Goal: Task Accomplishment & Management: Manage account settings

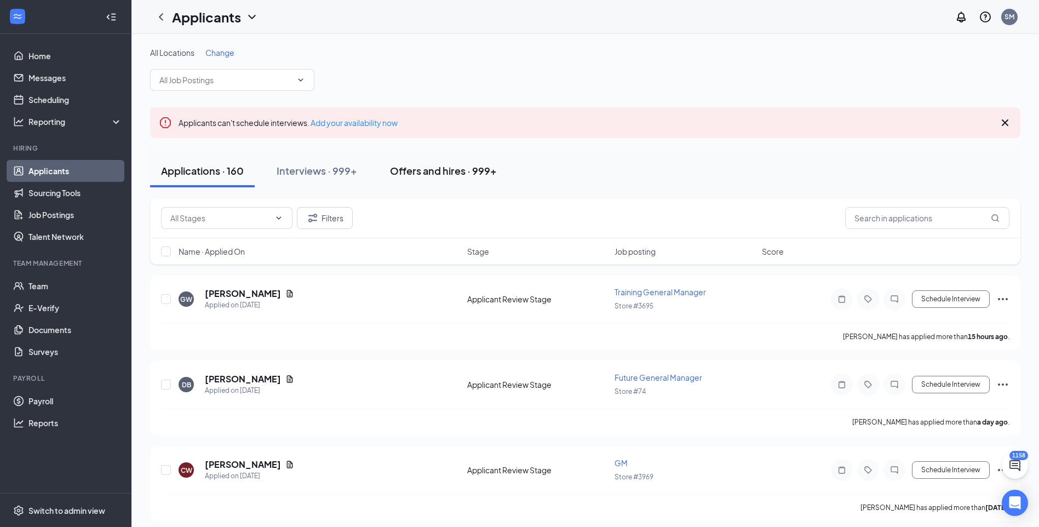
click at [486, 163] on button "Offers and hires · 999+" at bounding box center [443, 171] width 129 height 33
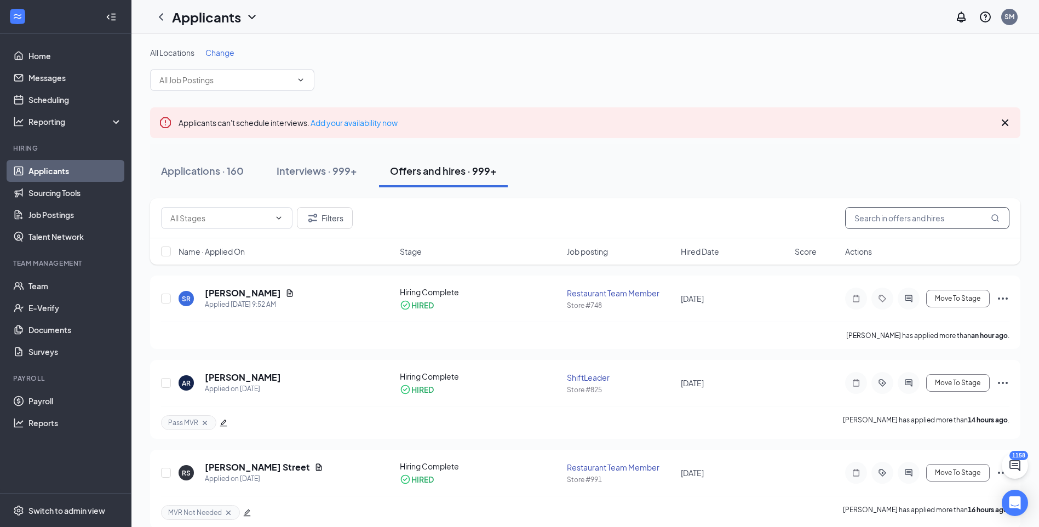
click at [892, 218] on input "text" at bounding box center [927, 218] width 164 height 22
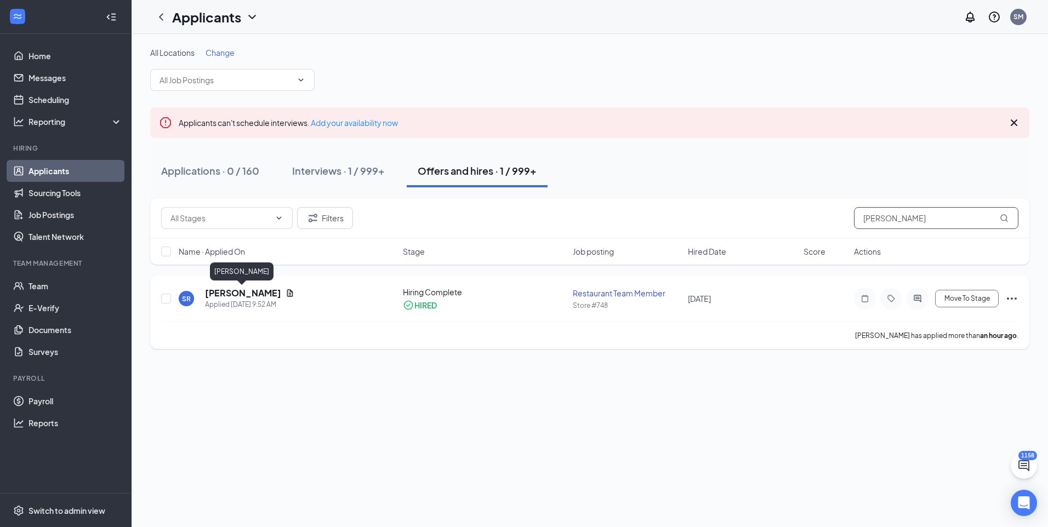
type input "sidney"
click at [244, 295] on h5 "[PERSON_NAME]" at bounding box center [243, 293] width 76 height 12
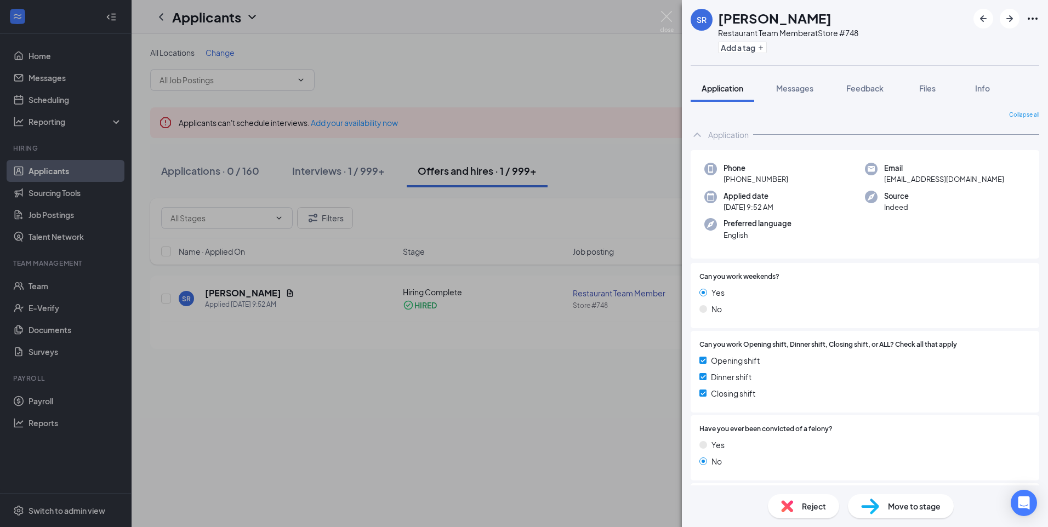
scroll to position [124, 0]
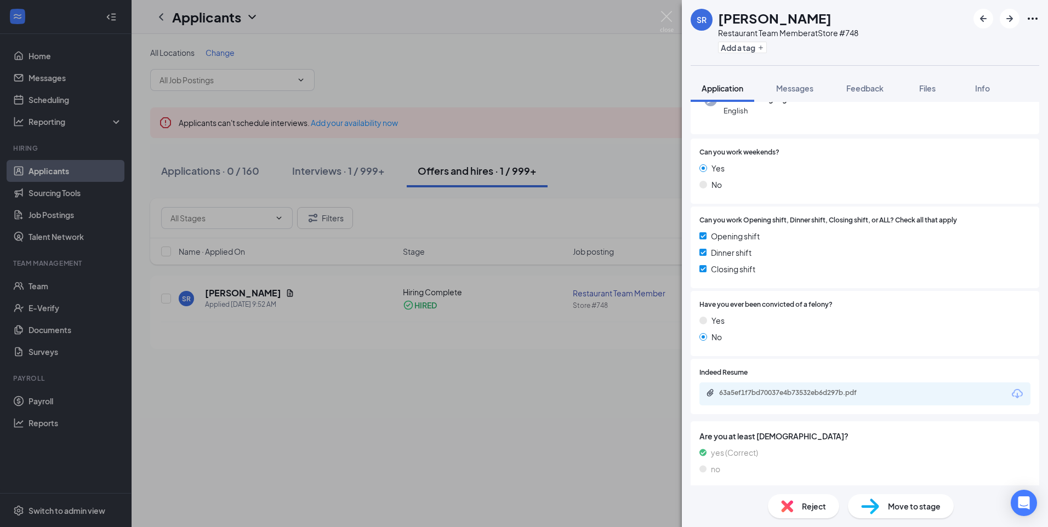
click at [615, 368] on div "SR Sidney Riedhart Restaurant Team Member at Store #748 Add a tag Application M…" at bounding box center [524, 263] width 1048 height 527
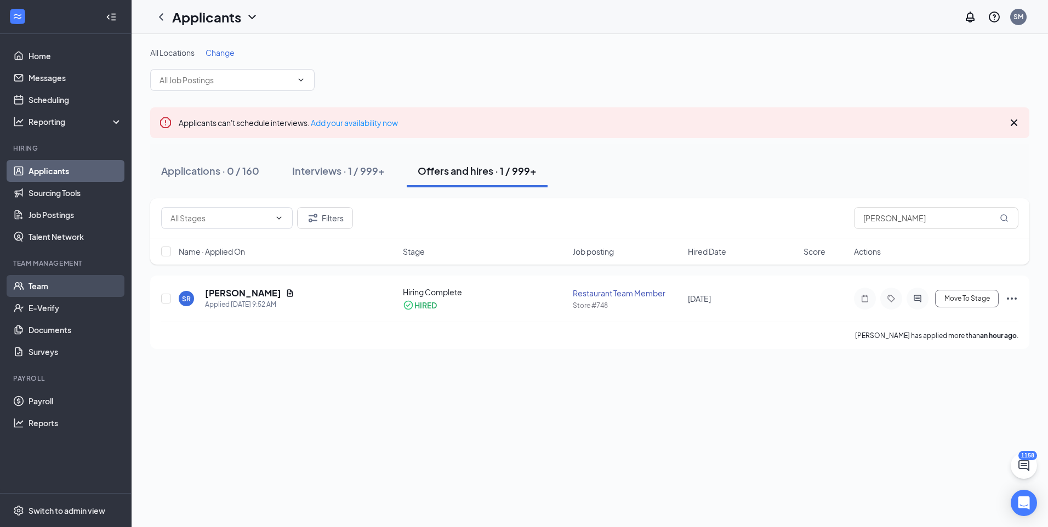
click at [30, 281] on link "Team" at bounding box center [75, 286] width 94 height 22
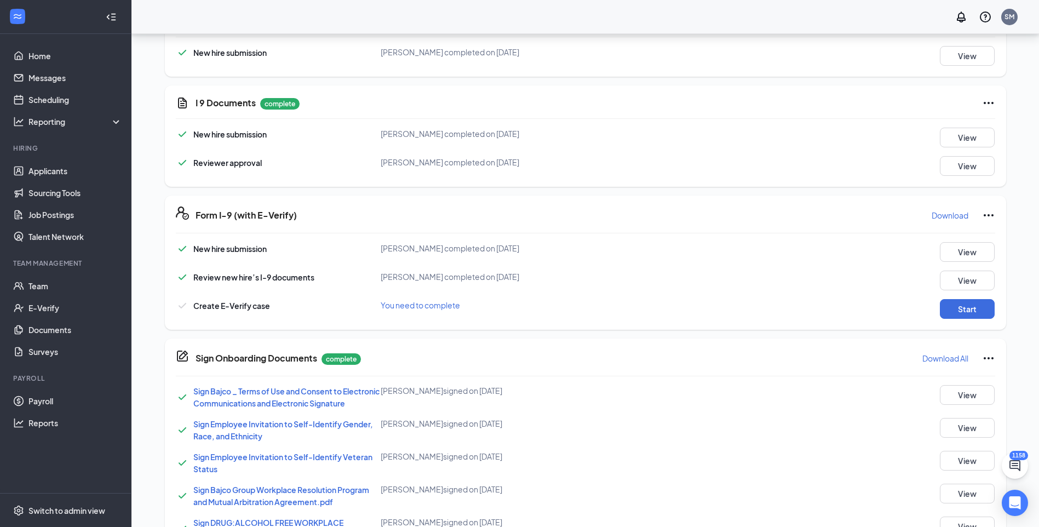
scroll to position [211, 0]
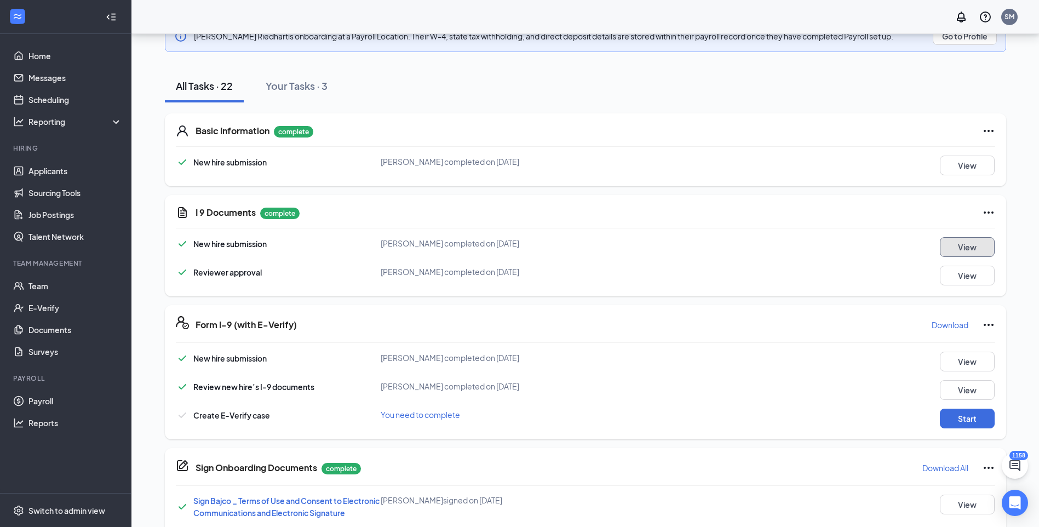
click at [990, 253] on button "View" at bounding box center [967, 247] width 55 height 20
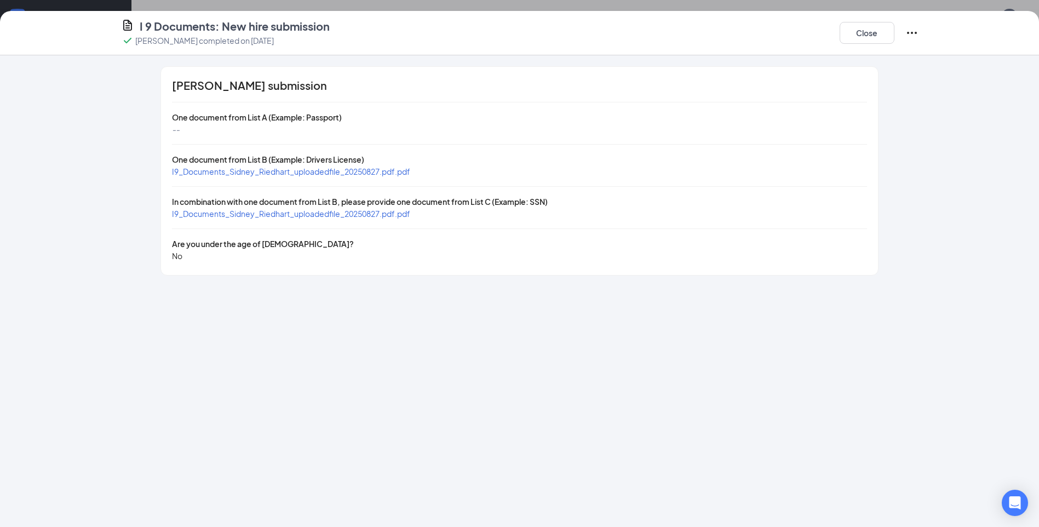
click at [289, 172] on span "I9_Documents_Sidney_Riedhart_uploadedfile_20250827.pdf.pdf" at bounding box center [291, 172] width 238 height 10
click at [213, 214] on span "I9_Documents_Sidney_Riedhart_uploadedfile_20250827.pdf.pdf" at bounding box center [291, 214] width 238 height 10
click at [858, 32] on button "Close" at bounding box center [867, 33] width 55 height 22
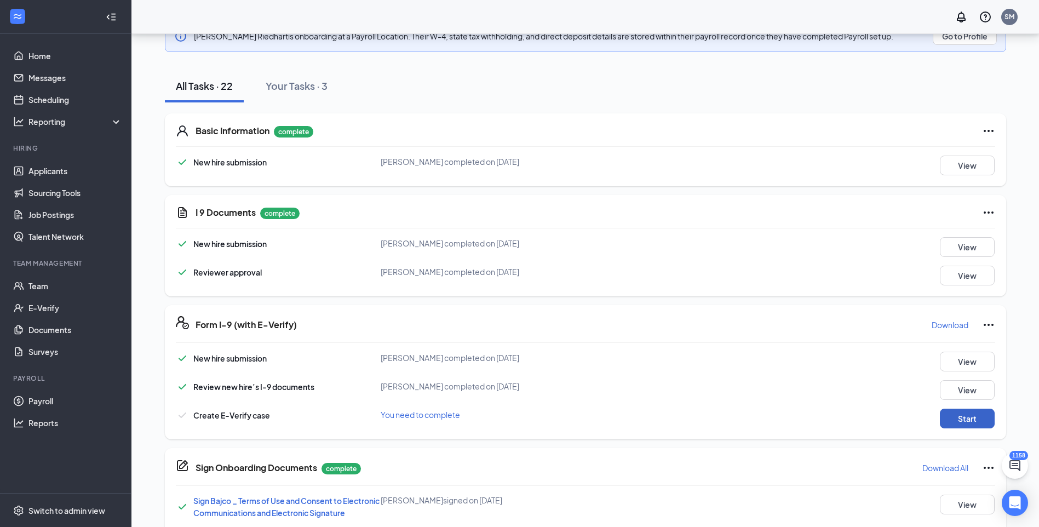
click at [975, 416] on button "Start" at bounding box center [967, 419] width 55 height 20
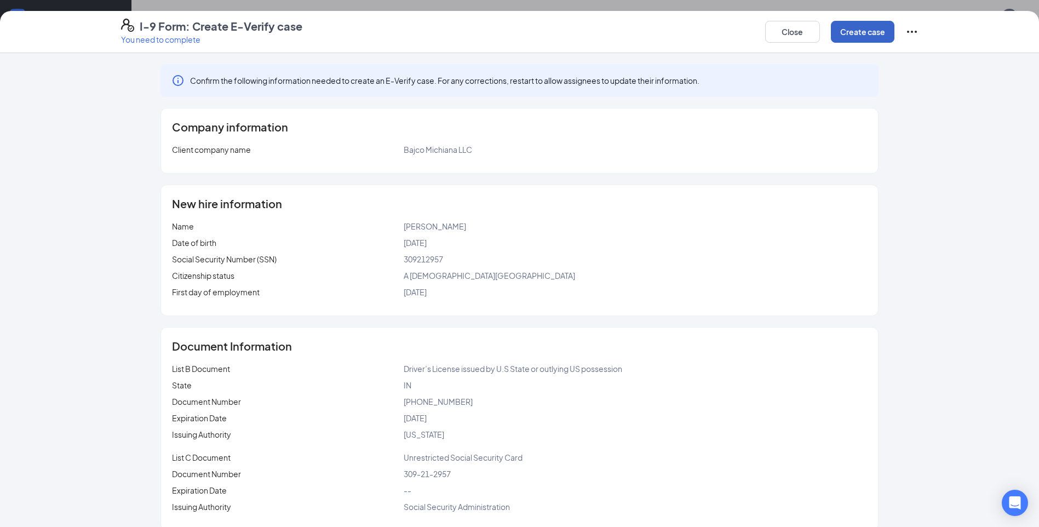
click at [871, 41] on button "Create case" at bounding box center [863, 32] width 64 height 22
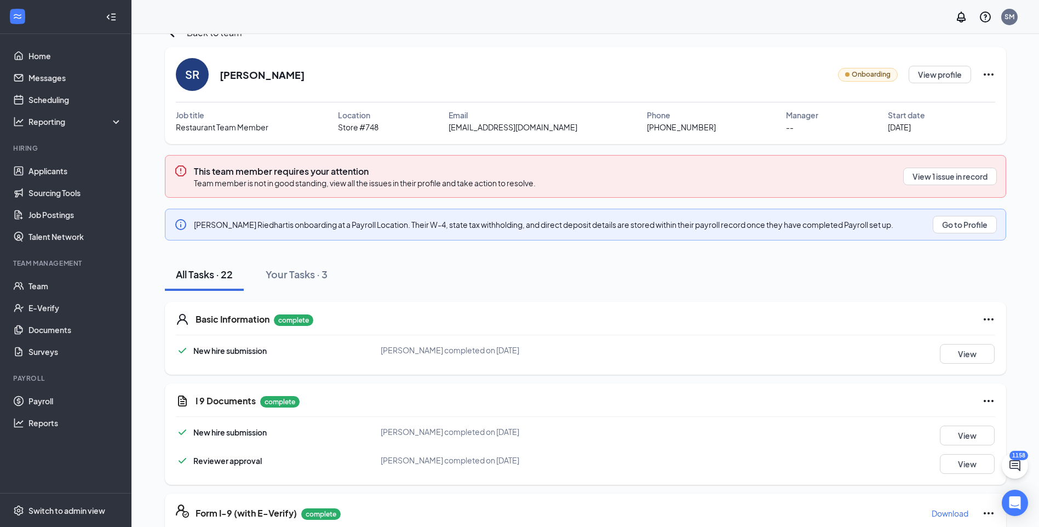
scroll to position [0, 0]
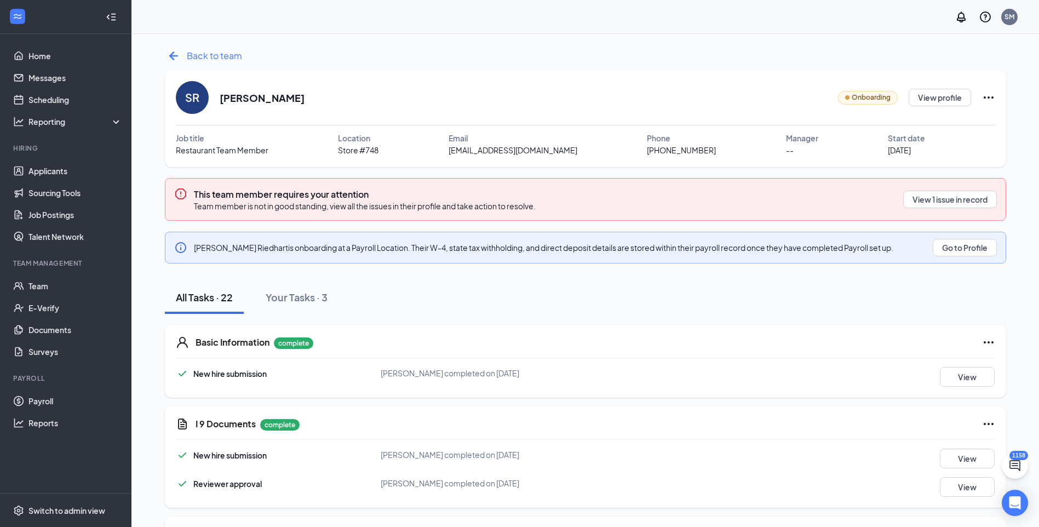
click at [221, 58] on span "Back to team" at bounding box center [214, 56] width 55 height 14
